Goal: Check status: Check status

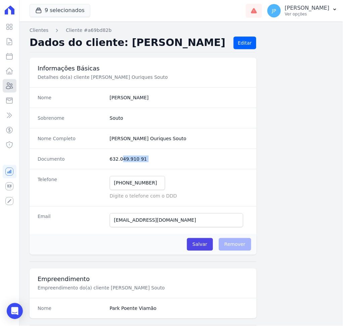
click at [13, 84] on link "Clientes" at bounding box center [10, 85] width 14 height 13
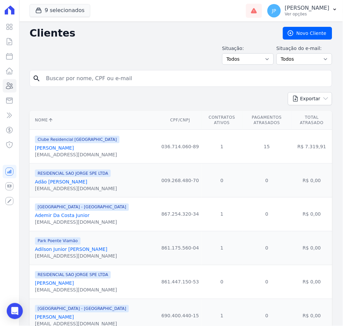
click at [131, 83] on input "search" at bounding box center [185, 78] width 287 height 13
type input "[PERSON_NAME]"
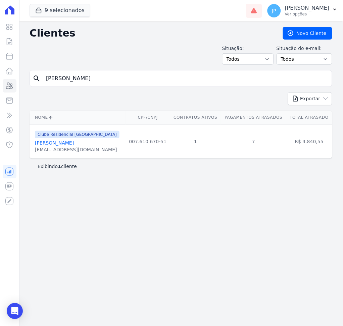
click at [74, 144] on link "[PERSON_NAME]" at bounding box center [54, 142] width 39 height 5
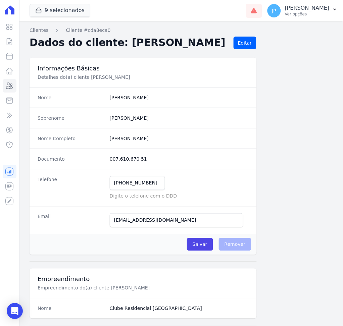
click at [151, 158] on dd "007.610.670 51" at bounding box center [179, 159] width 139 height 7
drag, startPoint x: 151, startPoint y: 158, endPoint x: 94, endPoint y: 158, distance: 57.0
click at [94, 158] on div "Documento 007.610.670 51" at bounding box center [142, 158] width 227 height 20
copy div "007.610.670 51"
click at [122, 175] on div "Telefone [PHONE_NUMBER] Mensagem de SMS ainda não enviada.. Mensagem de [PERSON…" at bounding box center [142, 187] width 227 height 37
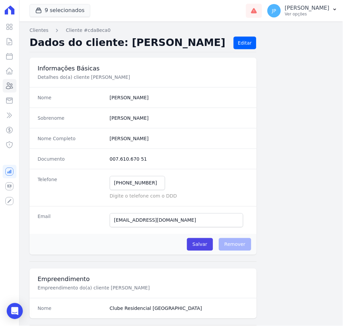
click at [160, 158] on dd "007.610.670 51" at bounding box center [179, 159] width 139 height 7
click at [154, 160] on dd "007.610.670 51" at bounding box center [179, 159] width 139 height 7
drag, startPoint x: 154, startPoint y: 156, endPoint x: 99, endPoint y: 166, distance: 55.9
click at [99, 166] on div "Documento 007.610.670 51" at bounding box center [142, 158] width 227 height 20
copy div "007.610.670 51"
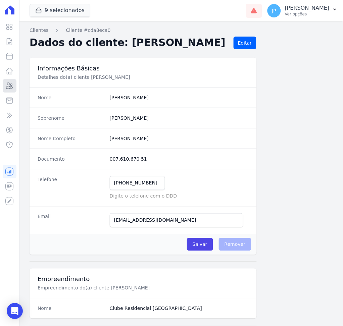
click at [10, 88] on icon at bounding box center [9, 86] width 7 height 6
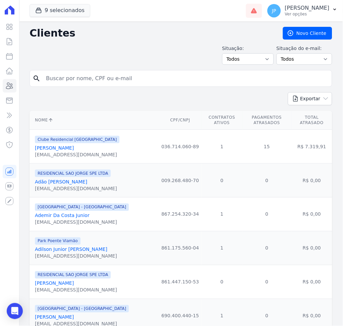
click at [146, 74] on input "search" at bounding box center [185, 78] width 287 height 13
paste input "[PERSON_NAME]"
type input "[PERSON_NAME]"
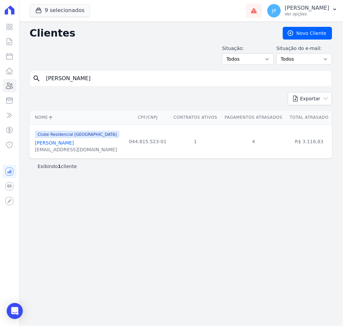
click at [58, 143] on link "[PERSON_NAME]" at bounding box center [54, 142] width 39 height 5
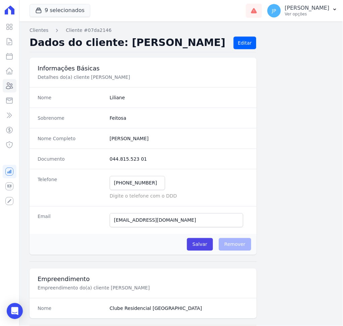
click at [153, 160] on dd "044.815.523 01" at bounding box center [179, 159] width 139 height 7
click at [146, 159] on dd "044.815.523 01" at bounding box center [179, 159] width 139 height 7
drag, startPoint x: 142, startPoint y: 159, endPoint x: 100, endPoint y: 157, distance: 42.3
click at [100, 157] on div "Documento 044.815.523 01" at bounding box center [142, 158] width 227 height 20
drag, startPoint x: 181, startPoint y: 223, endPoint x: 73, endPoint y: 227, distance: 107.4
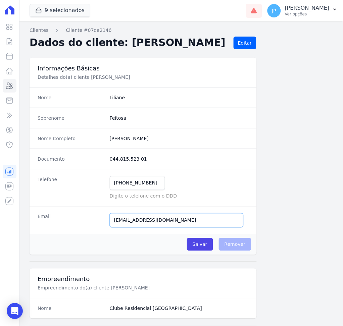
click at [73, 227] on div "Email [EMAIL_ADDRESS][DOMAIN_NAME] Email confirmado." at bounding box center [142, 220] width 227 height 28
click at [13, 84] on icon at bounding box center [9, 86] width 8 height 8
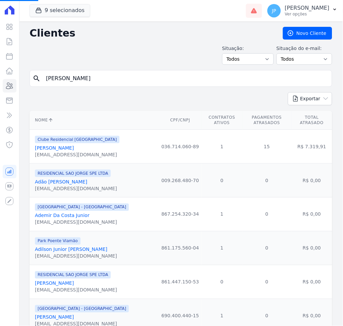
click at [128, 81] on input "[PERSON_NAME]" at bounding box center [185, 78] width 287 height 13
click at [133, 78] on input "search" at bounding box center [185, 78] width 287 height 13
paste input "[PERSON_NAME]"
type input "[PERSON_NAME]"
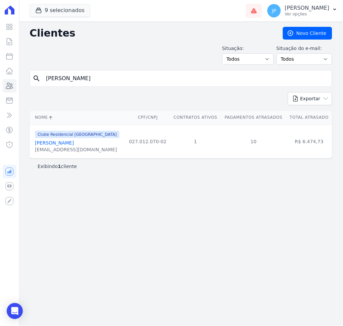
click at [68, 145] on link "[PERSON_NAME]" at bounding box center [54, 142] width 39 height 5
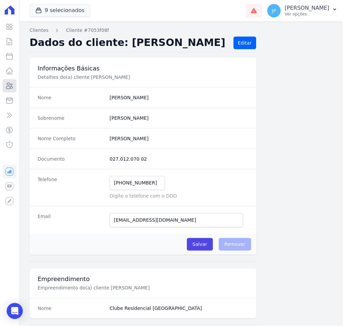
click at [10, 83] on icon at bounding box center [9, 86] width 8 height 8
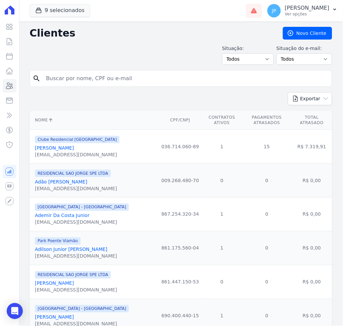
click at [131, 78] on input "search" at bounding box center [185, 78] width 287 height 13
paste input "[PERSON_NAME]"
type input "[PERSON_NAME]"
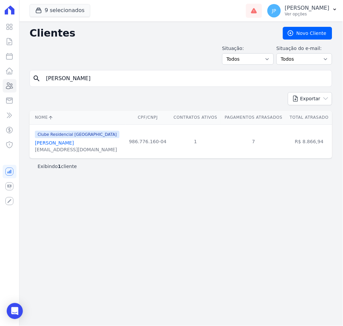
click at [65, 143] on link "[PERSON_NAME]" at bounding box center [54, 142] width 39 height 5
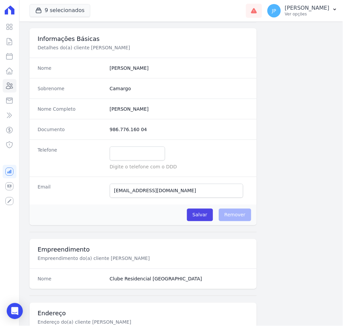
scroll to position [45, 0]
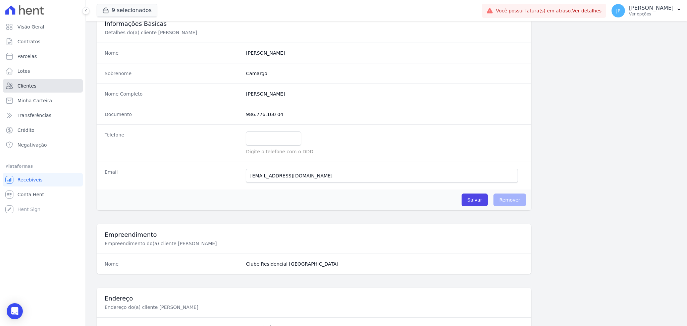
click at [67, 82] on link "Clientes" at bounding box center [43, 85] width 80 height 13
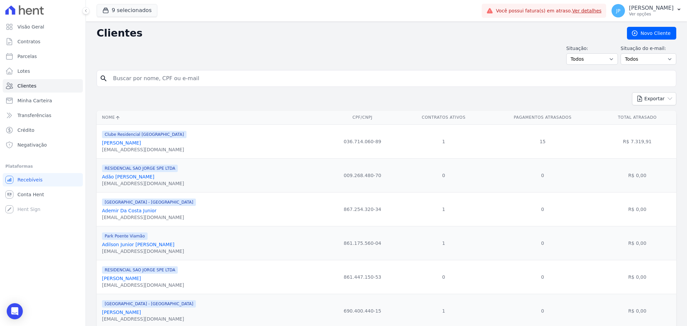
click at [140, 73] on input "search" at bounding box center [391, 78] width 564 height 13
type input "DELSON DOS SANTOS [PERSON_NAME]"
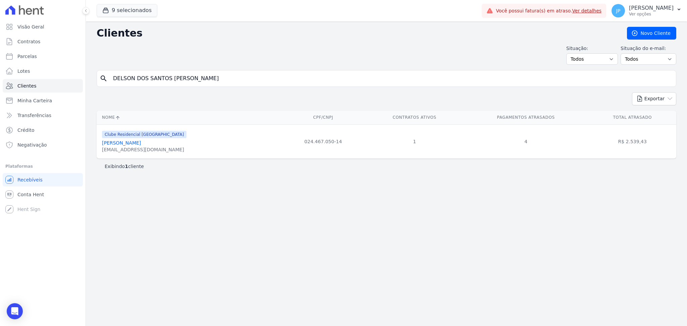
click at [141, 142] on link "[PERSON_NAME]" at bounding box center [121, 142] width 39 height 5
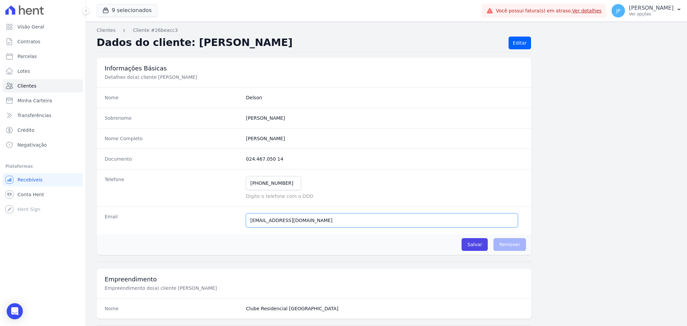
drag, startPoint x: 328, startPoint y: 219, endPoint x: 186, endPoint y: 218, distance: 141.8
click at [186, 218] on div "Email [EMAIL_ADDRESS][DOMAIN_NAME] E-mail enviado. Aguardando confirmação.." at bounding box center [314, 220] width 434 height 28
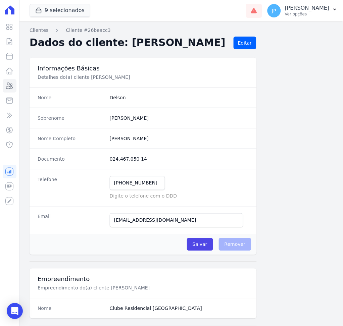
drag, startPoint x: 194, startPoint y: 140, endPoint x: 23, endPoint y: 142, distance: 170.6
click at [23, 142] on div "Clientes Cliente #26beacc3 Dados do cliente: [PERSON_NAME] Editar Informações B…" at bounding box center [181, 326] width 324 height 611
drag, startPoint x: 216, startPoint y: 132, endPoint x: 339, endPoint y: 106, distance: 125.7
click at [217, 132] on div "Nome Completo [PERSON_NAME]" at bounding box center [142, 138] width 227 height 20
click at [190, 135] on completo "[PERSON_NAME]" at bounding box center [179, 138] width 139 height 7
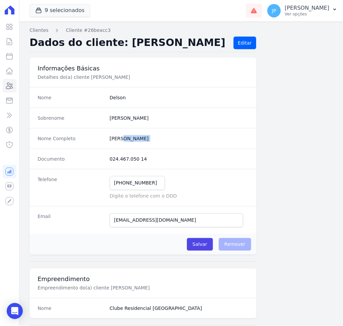
drag, startPoint x: 190, startPoint y: 136, endPoint x: 106, endPoint y: 137, distance: 83.8
click at [106, 137] on div "Nome Completo [PERSON_NAME]" at bounding box center [142, 138] width 227 height 20
click at [11, 88] on icon at bounding box center [9, 86] width 7 height 6
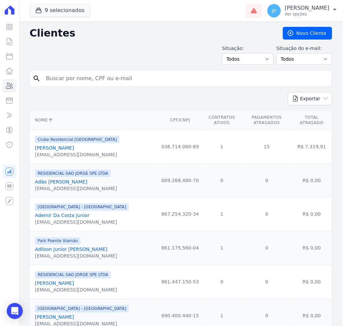
click at [68, 83] on input "search" at bounding box center [185, 78] width 287 height 13
type input "[PERSON_NAME]"
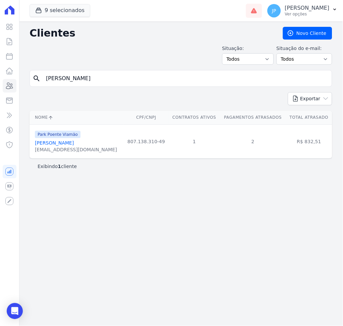
click at [38, 142] on link "[PERSON_NAME]" at bounding box center [54, 142] width 39 height 5
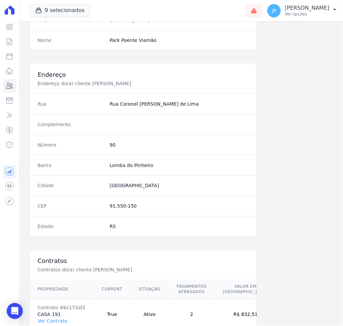
scroll to position [307, 0]
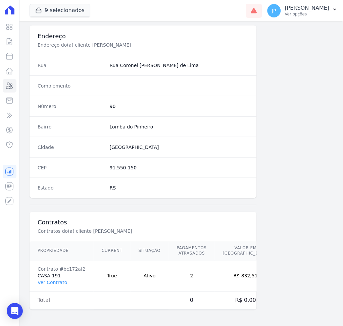
click at [51, 286] on td "Contrato #bc172af2 CASA 191 Ver Contrato" at bounding box center [61, 275] width 64 height 31
click at [52, 281] on link "Ver Contrato" at bounding box center [52, 282] width 29 height 5
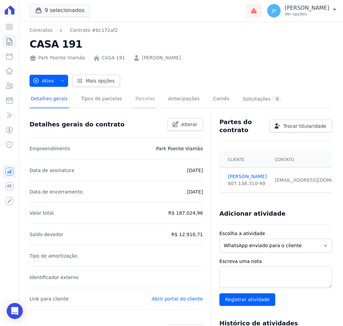
click at [134, 100] on link "Parcelas" at bounding box center [145, 100] width 22 height 18
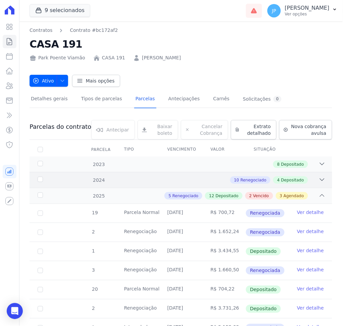
click at [318, 181] on icon at bounding box center [321, 179] width 7 height 7
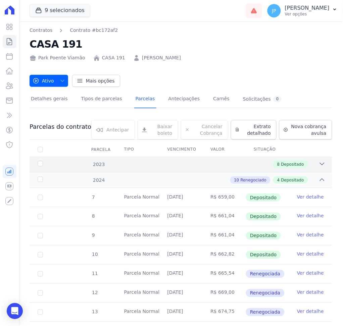
click at [311, 168] on div "2023 8 Depositado" at bounding box center [180, 164] width 302 height 15
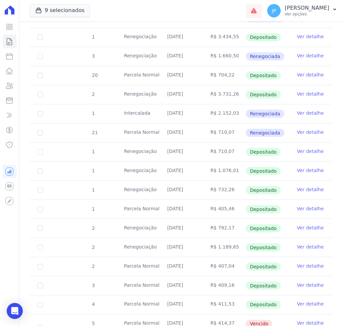
scroll to position [760, 0]
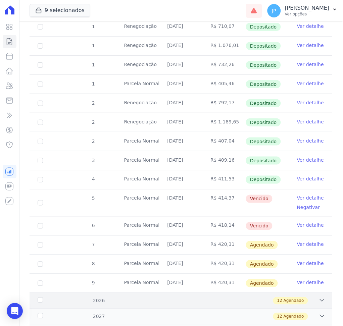
click at [318, 300] on icon at bounding box center [321, 300] width 7 height 7
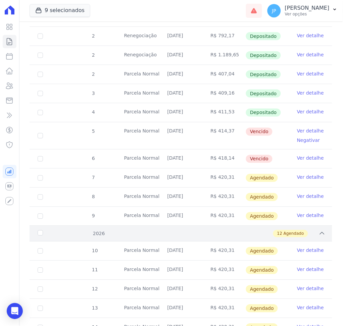
scroll to position [1024, 0]
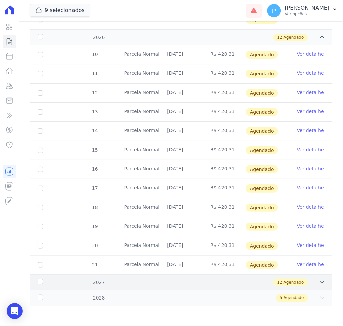
click at [320, 282] on icon at bounding box center [322, 282] width 4 height 2
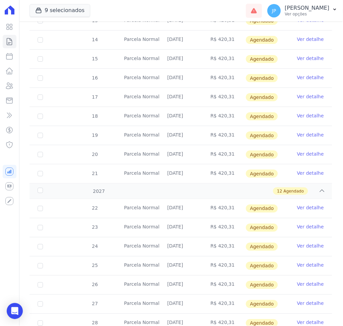
scroll to position [1253, 0]
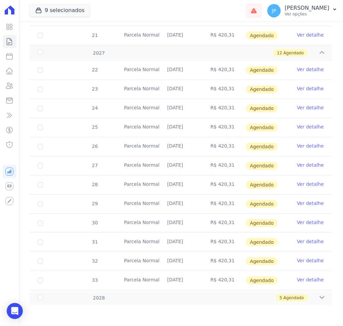
click at [313, 302] on div "2028 5 Agendado" at bounding box center [180, 298] width 302 height 16
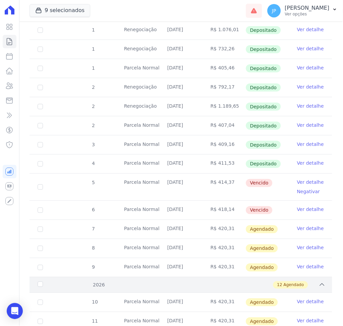
scroll to position [760, 0]
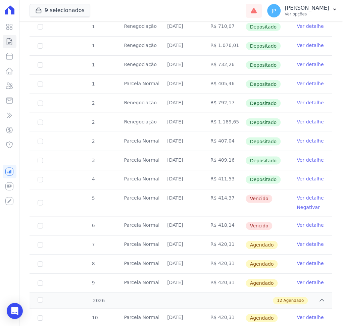
drag, startPoint x: 206, startPoint y: 197, endPoint x: 226, endPoint y: 211, distance: 23.9
click at [231, 204] on td "R$ 414,37" at bounding box center [223, 202] width 43 height 27
drag, startPoint x: 207, startPoint y: 222, endPoint x: 226, endPoint y: 228, distance: 20.3
click at [226, 228] on td "R$ 418,14" at bounding box center [223, 226] width 43 height 19
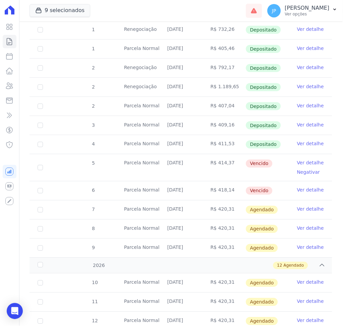
scroll to position [804, 0]
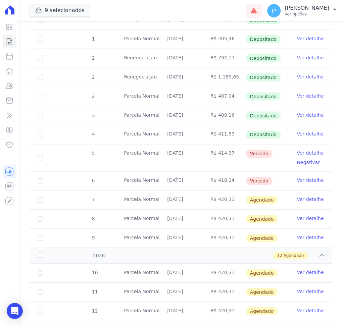
drag, startPoint x: 156, startPoint y: 152, endPoint x: 220, endPoint y: 164, distance: 65.4
click at [226, 162] on tr "5 [GEOGRAPHIC_DATA] [DATE] R$ 414,37 [GEOGRAPHIC_DATA] Ver detalhe Negativar" at bounding box center [180, 157] width 302 height 27
click at [212, 182] on td "R$ 418,14" at bounding box center [223, 181] width 43 height 19
drag, startPoint x: 185, startPoint y: 152, endPoint x: 228, endPoint y: 179, distance: 50.8
click at [228, 179] on tbody "19 [GEOGRAPHIC_DATA] [DATE] R$ 700,72 Renegociada Ver detalhe 2 Renegociação [D…" at bounding box center [180, 34] width 302 height 428
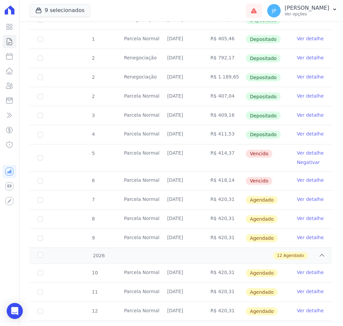
drag, startPoint x: 205, startPoint y: 217, endPoint x: 222, endPoint y: 241, distance: 29.9
click at [222, 241] on tbody "19 [GEOGRAPHIC_DATA] [DATE] R$ 700,72 Renegociada Ver detalhe 2 Renegociação [D…" at bounding box center [180, 34] width 302 height 428
click at [208, 195] on td "R$ 420,31" at bounding box center [223, 200] width 43 height 19
drag, startPoint x: 206, startPoint y: 152, endPoint x: 231, endPoint y: 178, distance: 36.0
click at [231, 178] on tbody "19 [GEOGRAPHIC_DATA] [DATE] R$ 700,72 Renegociada Ver detalhe 2 Renegociação [D…" at bounding box center [180, 34] width 302 height 428
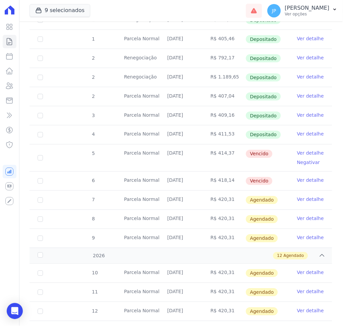
drag, startPoint x: 151, startPoint y: 200, endPoint x: 235, endPoint y: 203, distance: 84.5
click at [235, 203] on tr "7 [GEOGRAPHIC_DATA] [DATE] R$ 420,31 [GEOGRAPHIC_DATA] Ver detalhe" at bounding box center [180, 199] width 302 height 19
drag, startPoint x: 212, startPoint y: 157, endPoint x: 228, endPoint y: 185, distance: 32.7
click at [228, 185] on tbody "19 [GEOGRAPHIC_DATA] [DATE] R$ 700,72 Renegociada Ver detalhe 2 Renegociação [D…" at bounding box center [180, 34] width 302 height 428
click at [226, 189] on td "R$ 418,14" at bounding box center [223, 181] width 43 height 19
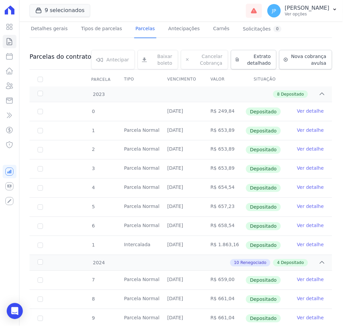
scroll to position [0, 0]
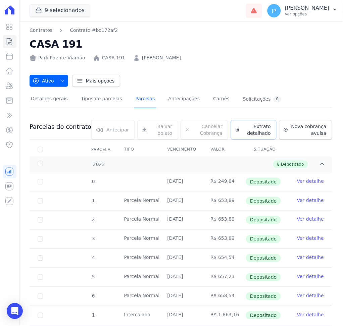
click at [235, 130] on icon at bounding box center [237, 129] width 4 height 7
click at [307, 125] on span "Exportar PDF" at bounding box center [320, 127] width 35 height 7
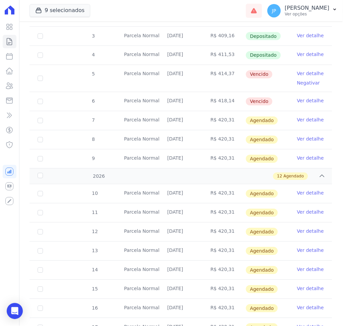
scroll to position [894, 0]
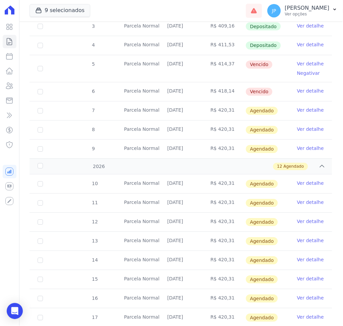
drag, startPoint x: 124, startPoint y: 66, endPoint x: 172, endPoint y: 81, distance: 50.2
click at [117, 75] on td "Parcela Normal" at bounding box center [137, 68] width 43 height 27
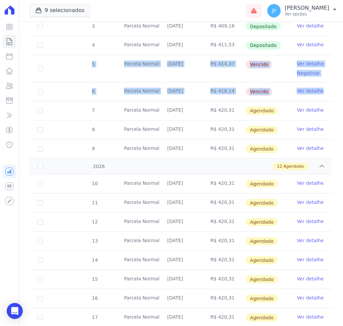
drag, startPoint x: 89, startPoint y: 65, endPoint x: 84, endPoint y: 117, distance: 52.2
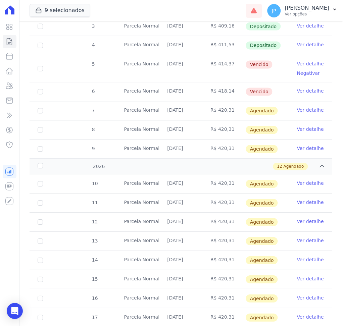
click at [69, 123] on tr "8 [GEOGRAPHIC_DATA] [DATE] R$ 420,31 [GEOGRAPHIC_DATA] Ver detalhe" at bounding box center [180, 129] width 302 height 19
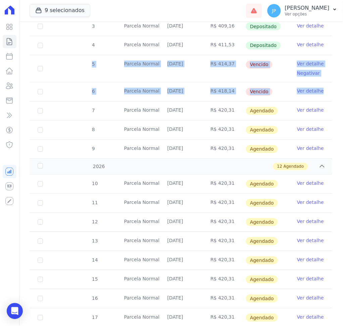
drag, startPoint x: 88, startPoint y: 61, endPoint x: 323, endPoint y: 97, distance: 238.0
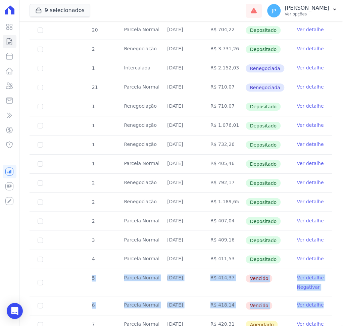
scroll to position [804, 0]
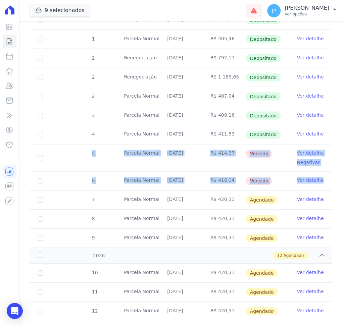
click at [228, 180] on td "R$ 418,14" at bounding box center [223, 181] width 43 height 19
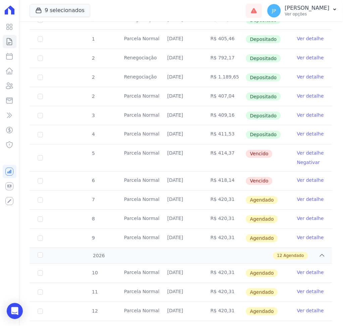
click at [235, 247] on td "R$ 420,31" at bounding box center [223, 238] width 43 height 19
click at [154, 201] on td "Parcela Normal" at bounding box center [137, 200] width 43 height 19
click at [202, 203] on td "R$ 420,31" at bounding box center [223, 200] width 43 height 19
